Goal: Task Accomplishment & Management: Use online tool/utility

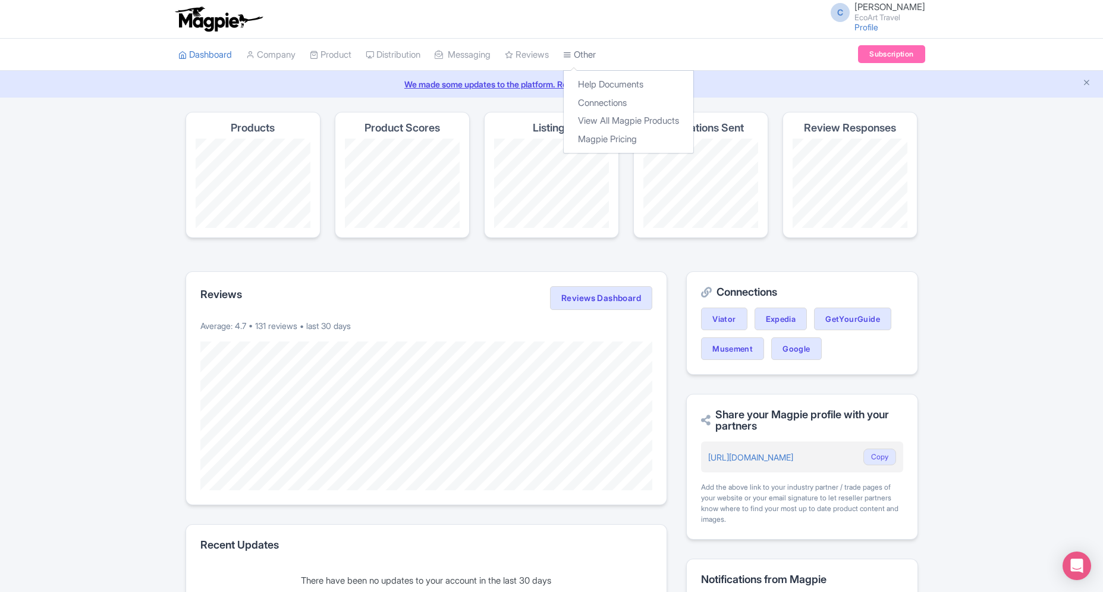
click at [583, 64] on link "Other" at bounding box center [579, 55] width 33 height 33
click at [595, 96] on link "Connections" at bounding box center [629, 103] width 130 height 18
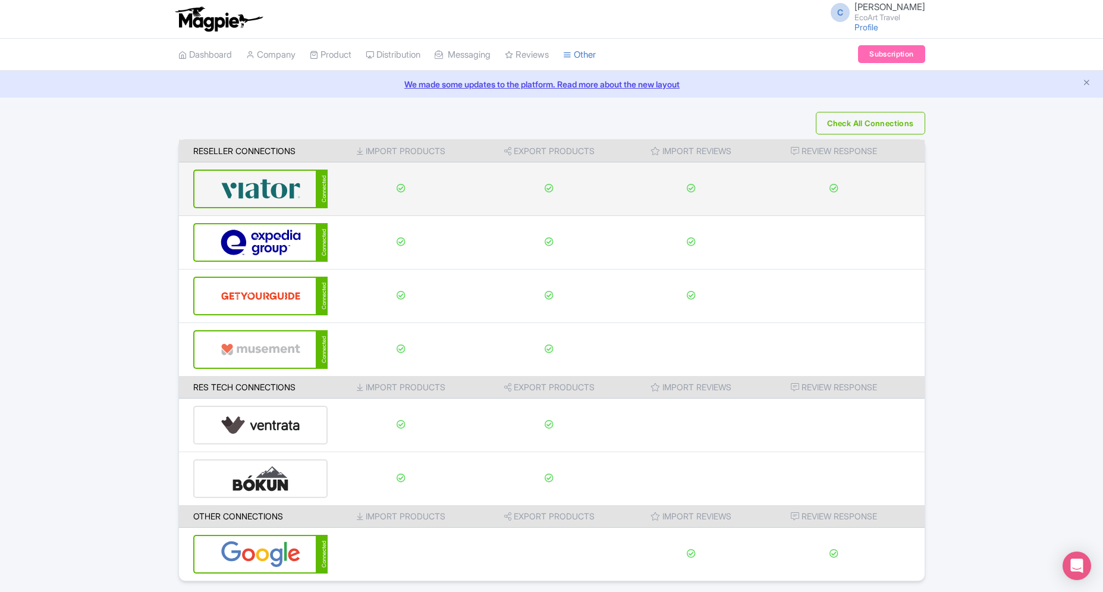
click at [271, 196] on img at bounding box center [261, 189] width 80 height 36
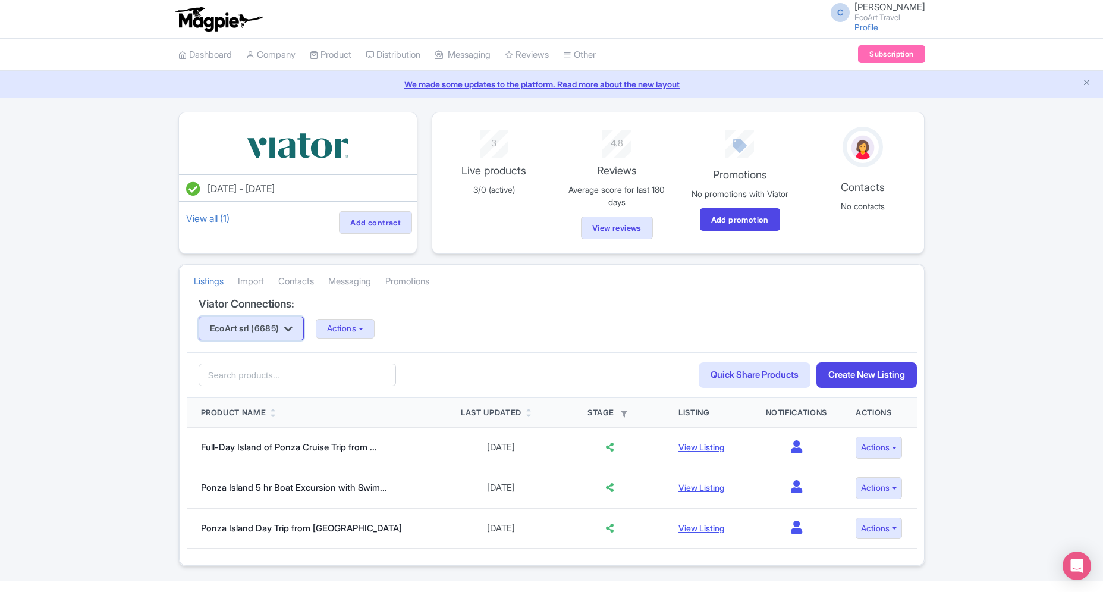
click at [282, 327] on button "EcoArt srl (6685)" at bounding box center [252, 328] width 106 height 24
click at [289, 365] on link "EcoArt Travel (6700)" at bounding box center [255, 369] width 113 height 18
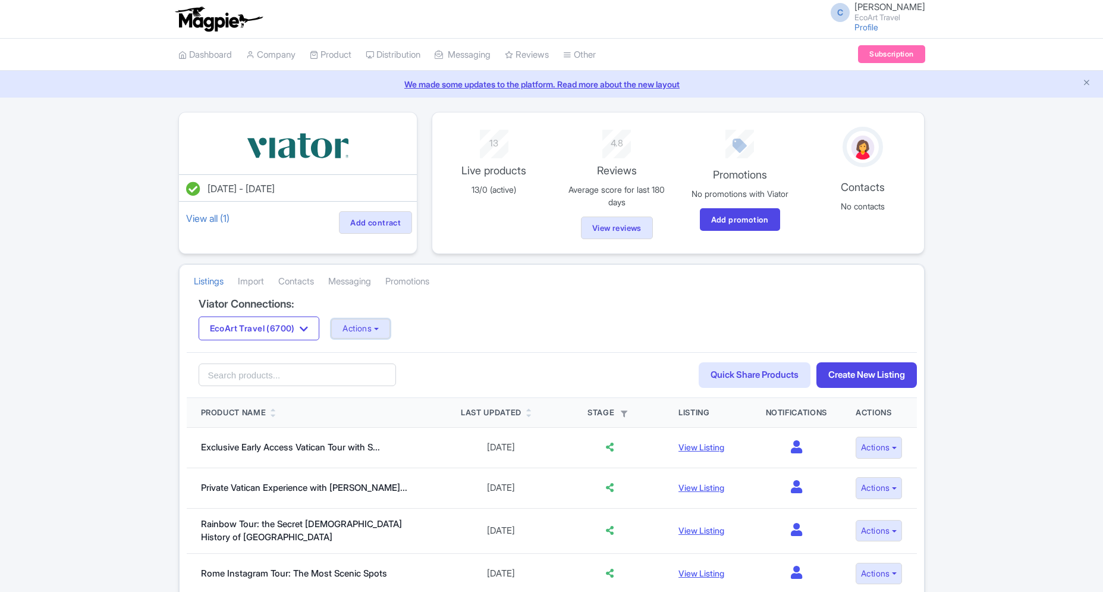
click at [385, 331] on button "Actions" at bounding box center [360, 329] width 59 height 20
click at [385, 354] on link "Update Connection" at bounding box center [408, 354] width 152 height 18
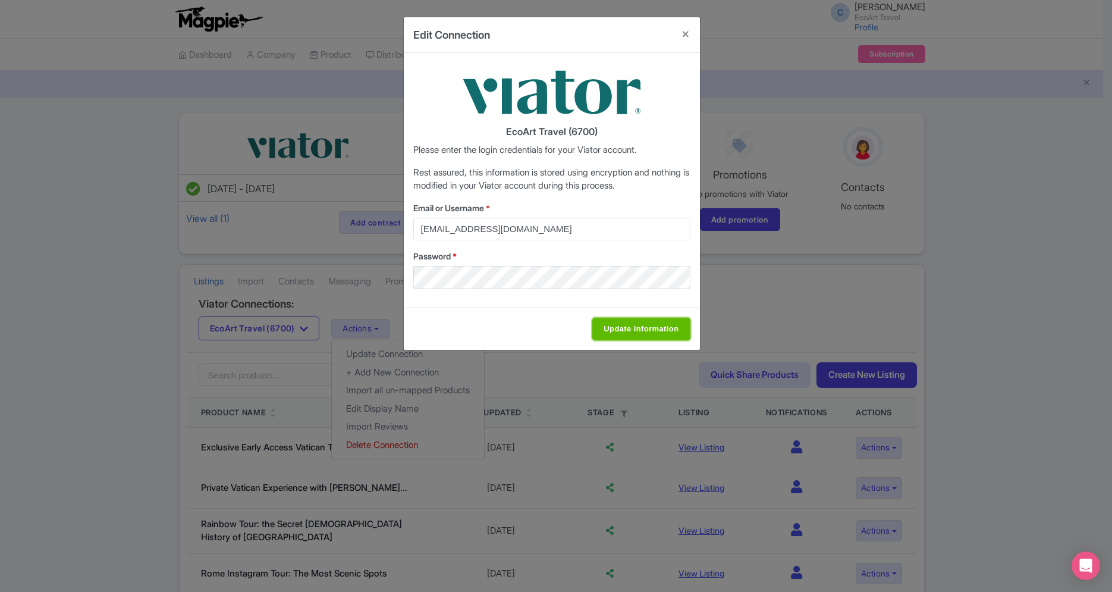
click at [623, 330] on input "Update Information" at bounding box center [641, 329] width 98 height 23
type input "Saving..."
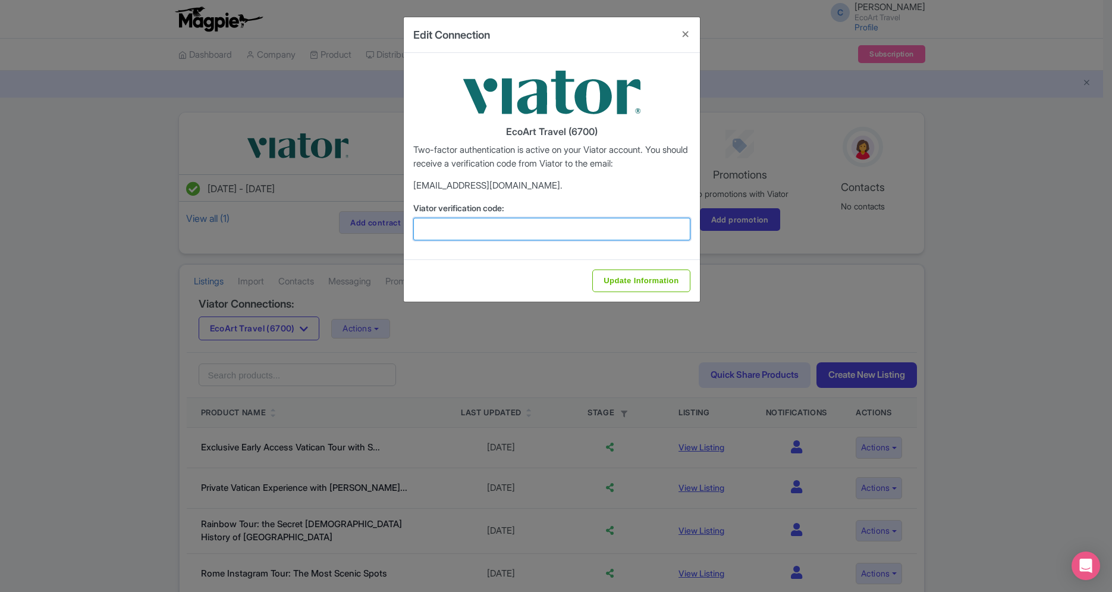
click at [525, 230] on input "Viator verification code:" at bounding box center [551, 229] width 277 height 23
paste input "269274"
type input "269274"
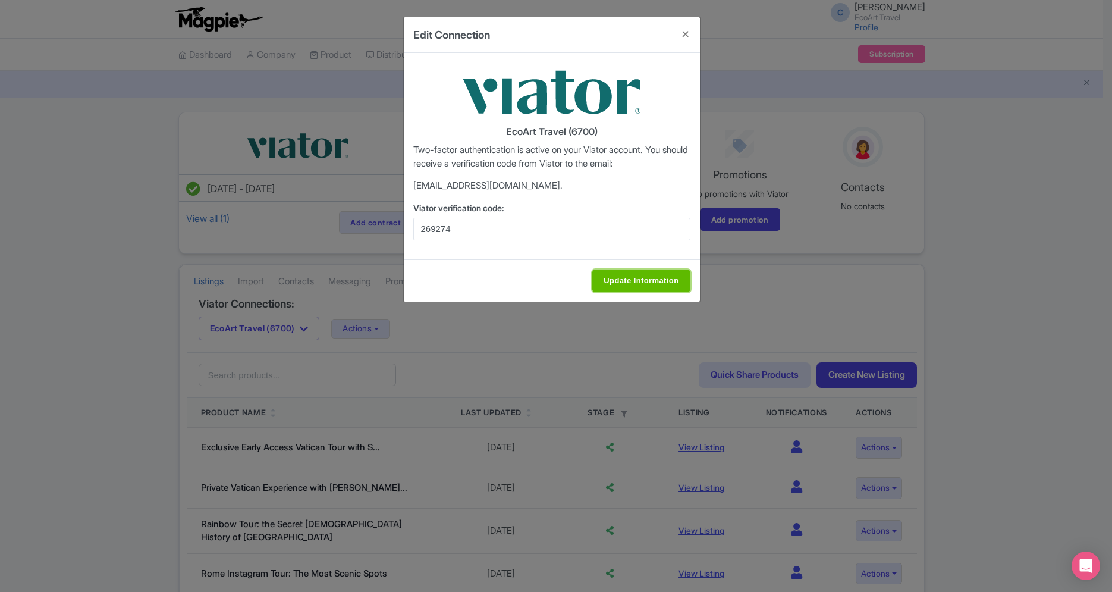
click at [615, 284] on input "Update Information" at bounding box center [641, 280] width 98 height 23
type input "Update Information"
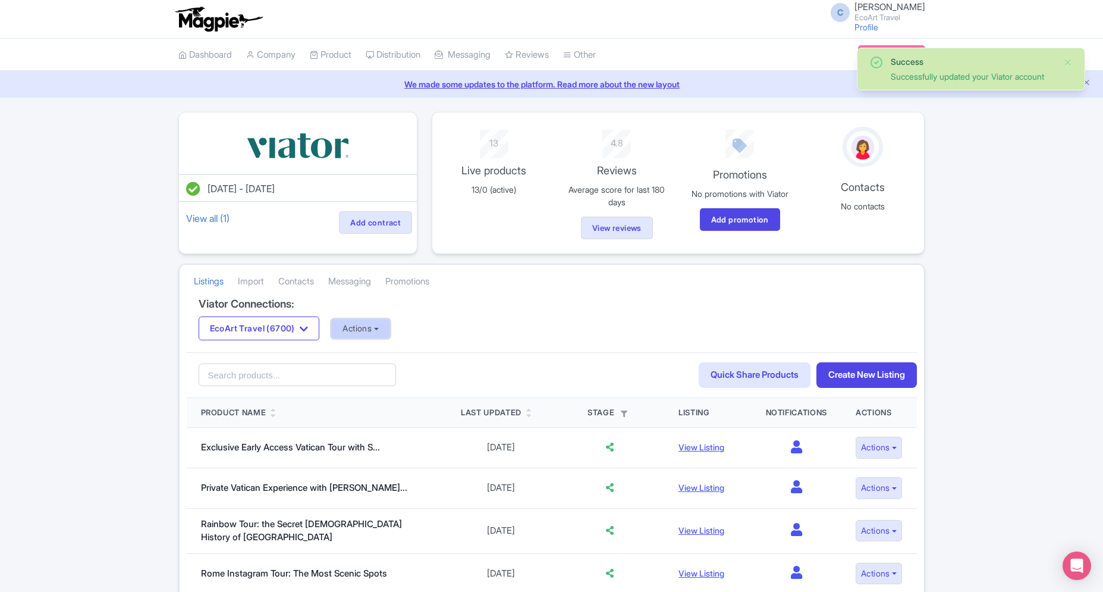
click at [390, 333] on button "Actions" at bounding box center [360, 329] width 59 height 20
click at [403, 431] on link "Import Reviews" at bounding box center [408, 427] width 152 height 18
